Goal: Information Seeking & Learning: Check status

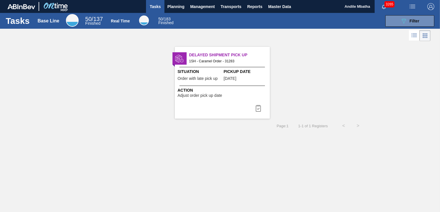
click at [287, 149] on div "Tasks Base Line 50 / 137 Finished Real Time 50 / 183 Finished 089F7B8B-B2A5-4AF…" at bounding box center [220, 100] width 440 height 174
click at [172, 5] on span "Planning" at bounding box center [175, 6] width 17 height 7
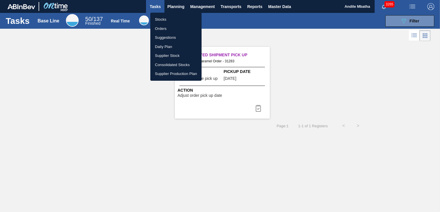
click at [174, 6] on div at bounding box center [220, 106] width 440 height 212
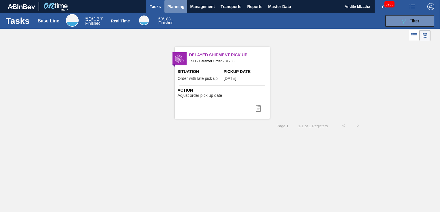
click at [175, 7] on span "Planning" at bounding box center [175, 6] width 17 height 7
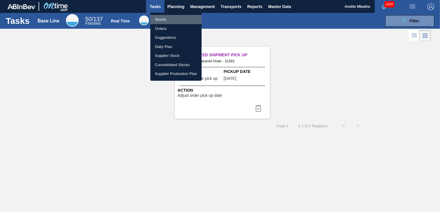
click at [164, 19] on li "Stocks" at bounding box center [175, 19] width 51 height 9
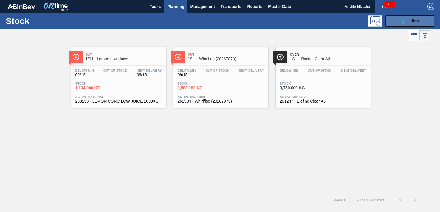
click at [405, 18] on icon "089F7B8B-B2A5-4AFE-B5C0-19BA573D28AC" at bounding box center [403, 21] width 7 height 7
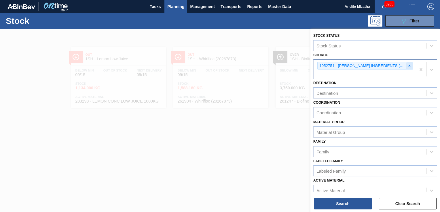
click at [409, 67] on icon at bounding box center [409, 66] width 4 height 4
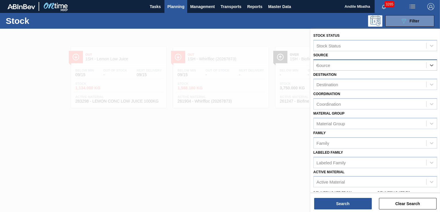
type input "eu"
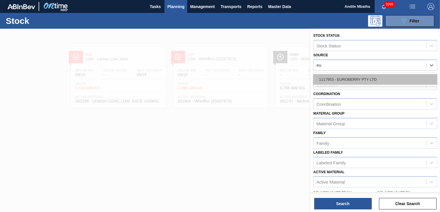
click at [361, 77] on div "1117953 - EUROBERRY PTY LTD" at bounding box center [375, 79] width 124 height 11
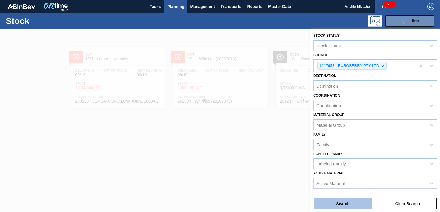
click at [326, 207] on button "Search" at bounding box center [343, 204] width 58 height 12
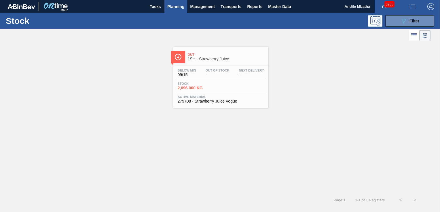
click at [196, 87] on span "2,096.000 KG" at bounding box center [197, 88] width 40 height 4
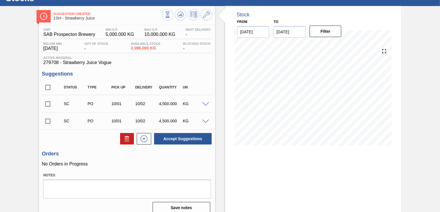
scroll to position [21, 0]
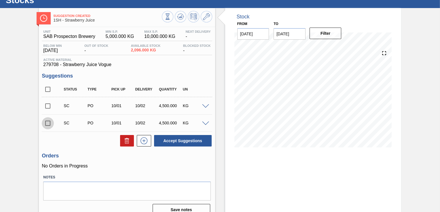
click at [51, 122] on input "checkbox" at bounding box center [48, 123] width 12 height 12
click at [47, 127] on input "checkbox" at bounding box center [48, 123] width 12 height 12
click at [49, 124] on input "checkbox" at bounding box center [48, 123] width 12 height 12
click at [49, 123] on input "checkbox" at bounding box center [48, 123] width 12 height 12
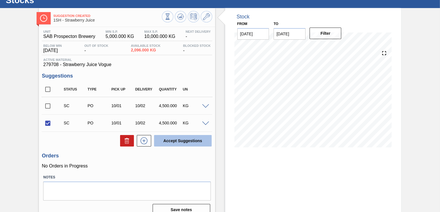
click at [186, 140] on button "Accept Suggestions" at bounding box center [183, 141] width 58 height 12
checkbox input "false"
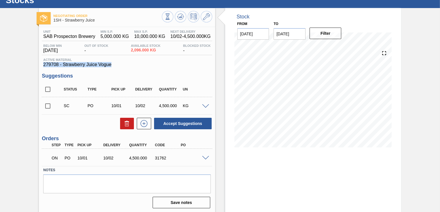
drag, startPoint x: 114, startPoint y: 65, endPoint x: 44, endPoint y: 65, distance: 69.9
click at [44, 65] on span "279708 - Strawberry Juice Vogue" at bounding box center [126, 64] width 167 height 5
copy span "279708 - Strawberry Juice Vogue"
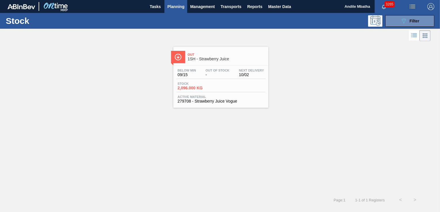
click at [216, 65] on div "Out 1SH - Strawberry Juice Below Min 09/15 Out Of Stock - Next Delivery 10/02 S…" at bounding box center [220, 77] width 95 height 61
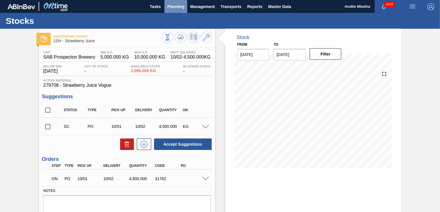
click at [171, 4] on span "Planning" at bounding box center [175, 6] width 17 height 7
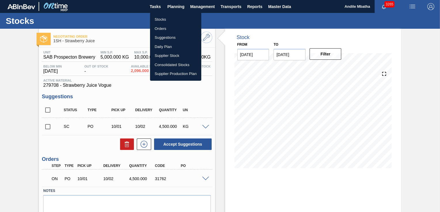
click at [165, 21] on li "Stocks" at bounding box center [175, 19] width 51 height 9
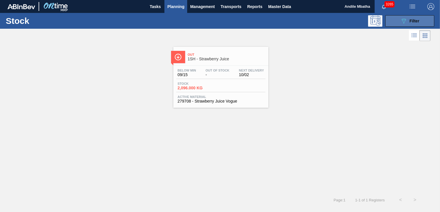
click at [396, 21] on button "089F7B8B-B2A5-4AFE-B5C0-19BA573D28AC Filter" at bounding box center [409, 21] width 49 height 12
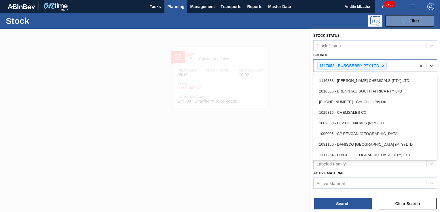
drag, startPoint x: 386, startPoint y: 64, endPoint x: 333, endPoint y: 65, distance: 53.5
click at [333, 65] on div "1117953 - EUROBERRY PTY LTD" at bounding box center [364, 66] width 102 height 12
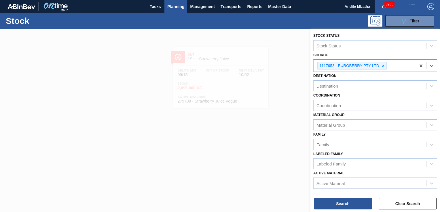
drag, startPoint x: 333, startPoint y: 65, endPoint x: 324, endPoint y: 67, distance: 8.6
click at [324, 67] on div "1117953 - EUROBERRY PTY LTD" at bounding box center [348, 65] width 62 height 7
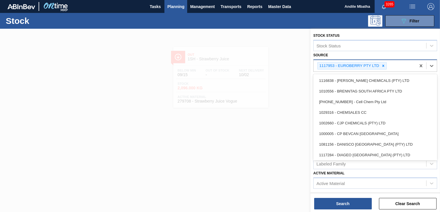
drag, startPoint x: 324, startPoint y: 67, endPoint x: 321, endPoint y: 64, distance: 4.3
click at [321, 64] on div "1117953 - EUROBERRY PTY LTD" at bounding box center [348, 65] width 62 height 7
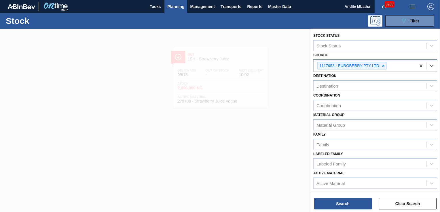
click at [321, 64] on div "1117953 - EUROBERRY PTY LTD" at bounding box center [348, 65] width 62 height 7
click at [381, 65] on icon at bounding box center [383, 66] width 4 height 4
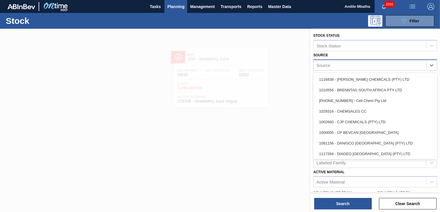
click at [359, 60] on div "Source" at bounding box center [375, 65] width 124 height 11
type input "eu"
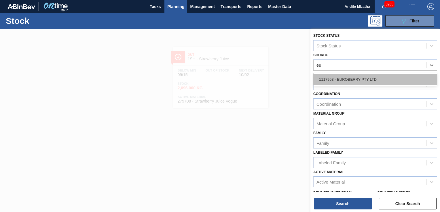
click at [353, 81] on div "1117953 - EUROBERRY PTY LTD" at bounding box center [375, 79] width 124 height 11
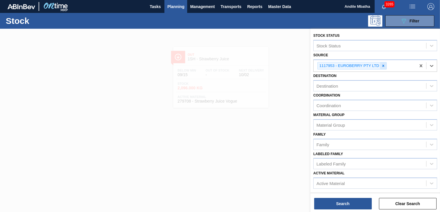
click at [380, 68] on div at bounding box center [383, 65] width 6 height 7
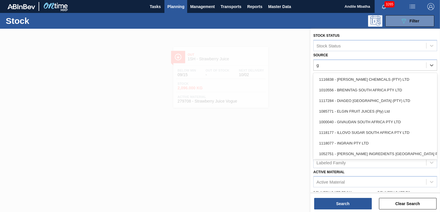
type input "gi"
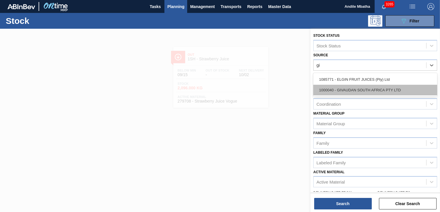
click at [363, 92] on div "1000040 - GIVAUDAN SOUTH AFRICA PTY LTD" at bounding box center [375, 90] width 124 height 11
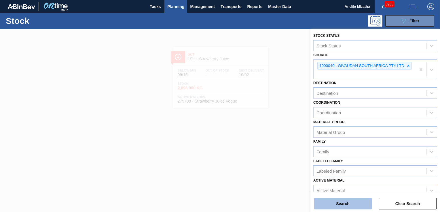
click at [351, 205] on button "Search" at bounding box center [343, 204] width 58 height 12
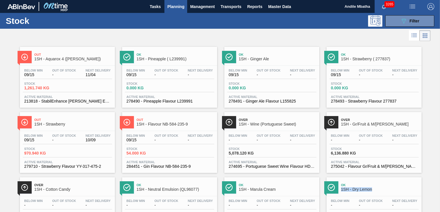
drag, startPoint x: 438, startPoint y: 173, endPoint x: 438, endPoint y: 194, distance: 21.0
click at [438, 194] on div "Out 1SH - Aquarox 4 ([PERSON_NAME]) Below Min 09/15 Out Of Stock - Next Deliver…" at bounding box center [220, 141] width 440 height 196
drag, startPoint x: 438, startPoint y: 194, endPoint x: 438, endPoint y: 160, distance: 34.2
click at [438, 160] on div "Out 1SH - Aquarox 4 ([PERSON_NAME]) Below Min 09/15 Out Of Stock - Next Deliver…" at bounding box center [220, 141] width 440 height 196
click at [430, 183] on div "Out 1SH - Aquarox 4 ([PERSON_NAME]) Below Min 09/15 Out Of Stock - Next Deliver…" at bounding box center [220, 141] width 440 height 196
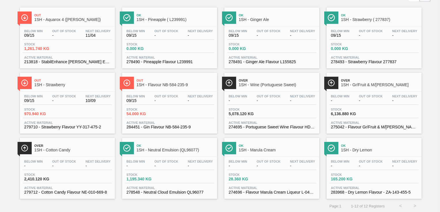
scroll to position [40, 0]
click at [66, 164] on span "-" at bounding box center [64, 166] width 24 height 4
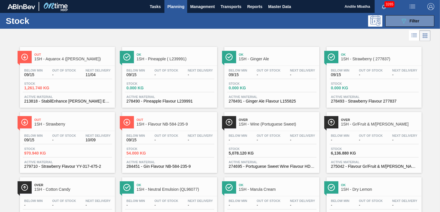
click at [69, 82] on div "Stock 1,261.740 KG" at bounding box center [67, 87] width 89 height 10
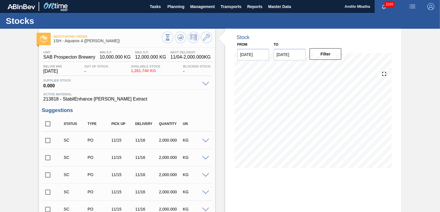
drag, startPoint x: 69, startPoint y: 82, endPoint x: 125, endPoint y: 158, distance: 93.9
click at [125, 158] on div "Unit SAB Prospecton Brewery MIN S.P. 10,000.000 KG MAX S.P. 12,000.000 KG Next …" at bounding box center [127, 181] width 176 height 266
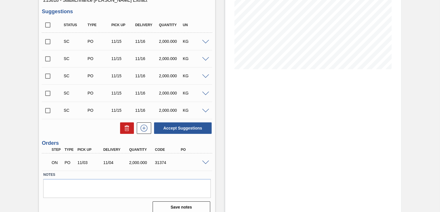
scroll to position [100, 0]
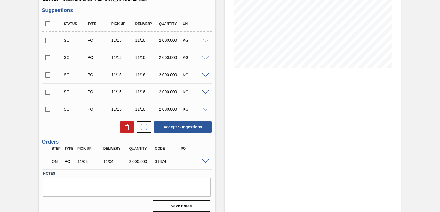
click at [438, 93] on div "Negotiating Order 1SH - Aquarox 4 ([PERSON_NAME]) Unit SAB Prospecton Brewery M…" at bounding box center [220, 73] width 440 height 288
drag, startPoint x: 438, startPoint y: 97, endPoint x: 437, endPoint y: 53, distance: 44.0
click at [437, 53] on div "Negotiating Order 1SH - Aquarox 4 ([PERSON_NAME]) Unit SAB Prospecton Brewery M…" at bounding box center [220, 73] width 440 height 288
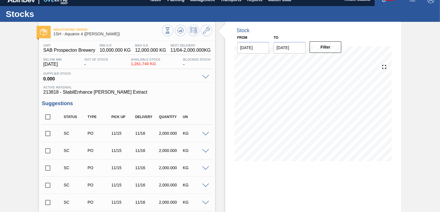
scroll to position [0, 0]
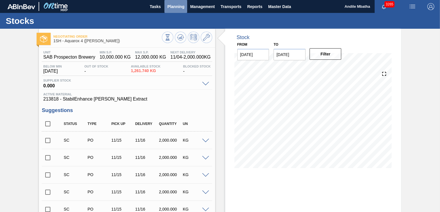
click at [179, 4] on span "Planning" at bounding box center [175, 6] width 17 height 7
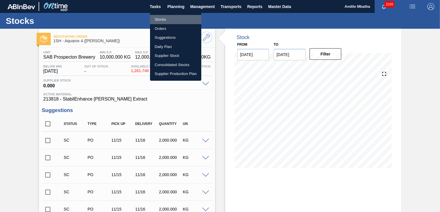
click at [172, 20] on li "Stocks" at bounding box center [175, 19] width 51 height 9
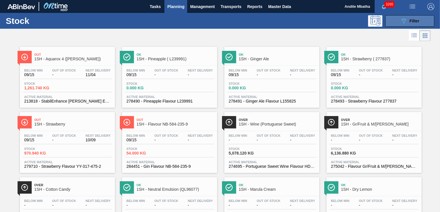
click at [409, 20] on span "Filter" at bounding box center [414, 21] width 10 height 5
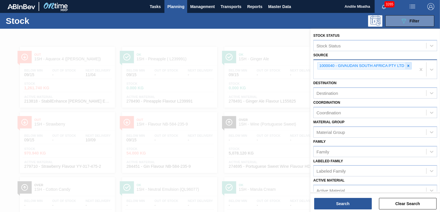
click at [406, 66] on icon at bounding box center [408, 66] width 4 height 4
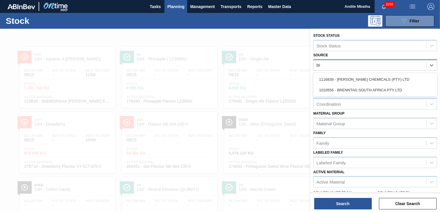
type input "bre"
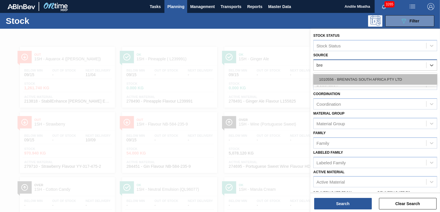
click at [392, 77] on div "1010556 - BRENNTAG SOUTH AFRICA PTY LTD" at bounding box center [375, 79] width 124 height 11
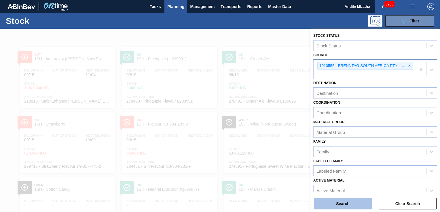
click at [341, 203] on button "Search" at bounding box center [343, 204] width 58 height 12
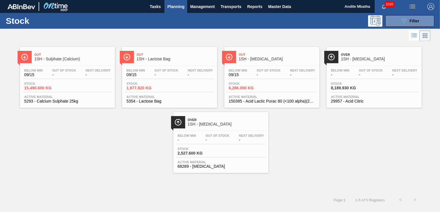
click at [358, 80] on div "Below Min - Out Of Stock - Next Delivery - Stock 8,189.930 KG Active Material 2…" at bounding box center [373, 85] width 95 height 39
click at [396, 26] on button "089F7B8B-B2A5-4AFE-B5C0-19BA573D28AC Filter" at bounding box center [409, 21] width 49 height 12
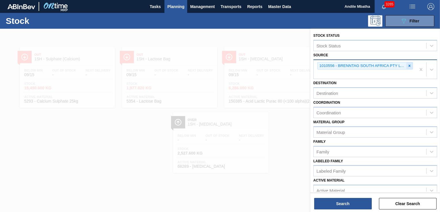
click at [407, 66] on icon at bounding box center [409, 66] width 4 height 4
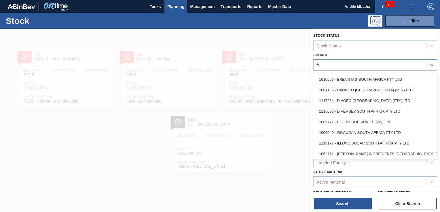
type input "fru"
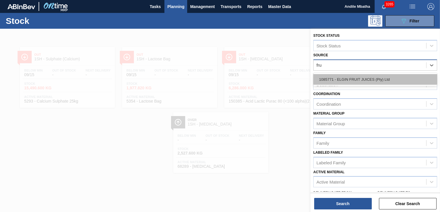
click at [390, 79] on div "1085771 - ELGIN FRUIT JUICES (Pty) Ltd" at bounding box center [375, 79] width 124 height 11
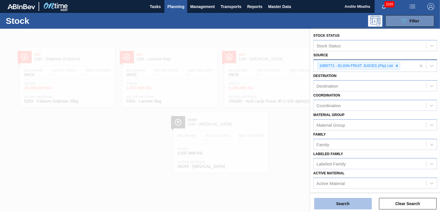
click at [345, 203] on button "Search" at bounding box center [343, 204] width 58 height 12
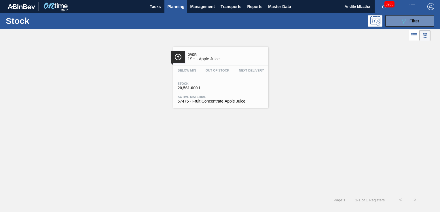
click at [215, 80] on div "Below Min - Out Of Stock - Next Delivery - Stock 20,561.000 L Active Material 6…" at bounding box center [220, 85] width 95 height 39
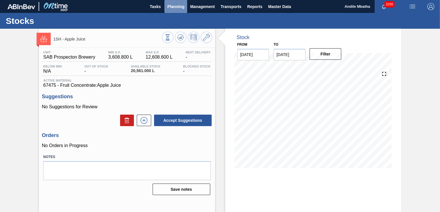
click at [179, 9] on span "Planning" at bounding box center [175, 6] width 17 height 7
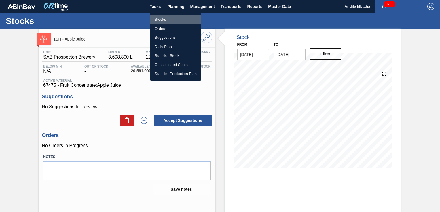
click at [172, 20] on li "Stocks" at bounding box center [175, 19] width 51 height 9
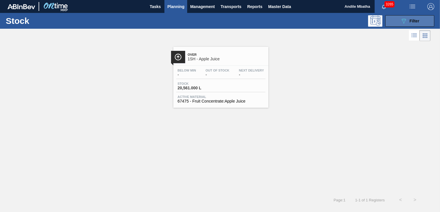
click at [397, 22] on button "089F7B8B-B2A5-4AFE-B5C0-19BA573D28AC Filter" at bounding box center [409, 21] width 49 height 12
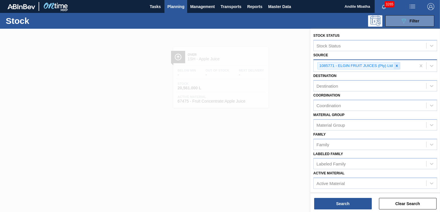
click at [395, 67] on icon at bounding box center [396, 66] width 4 height 4
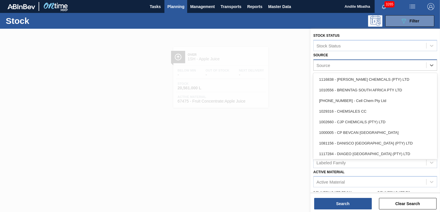
click at [388, 64] on div "Source" at bounding box center [369, 65] width 112 height 8
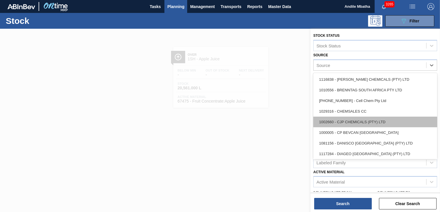
click at [360, 123] on div "1002660 - CJP CHEMICALS (PTY) LTD" at bounding box center [375, 122] width 124 height 11
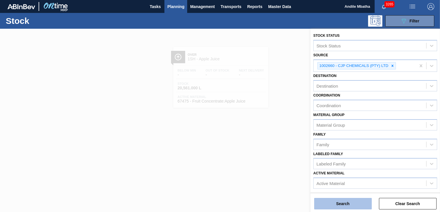
click at [340, 204] on button "Search" at bounding box center [343, 204] width 58 height 12
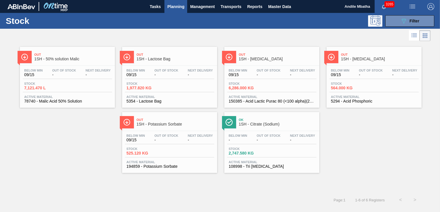
click at [73, 79] on div "Below Min 09/15 Out Of Stock - Next Delivery - Stock 7,121.470 L Active Materia…" at bounding box center [67, 85] width 95 height 39
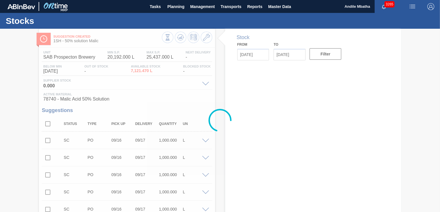
type input "[DATE]"
